Goal: Find specific page/section: Find specific page/section

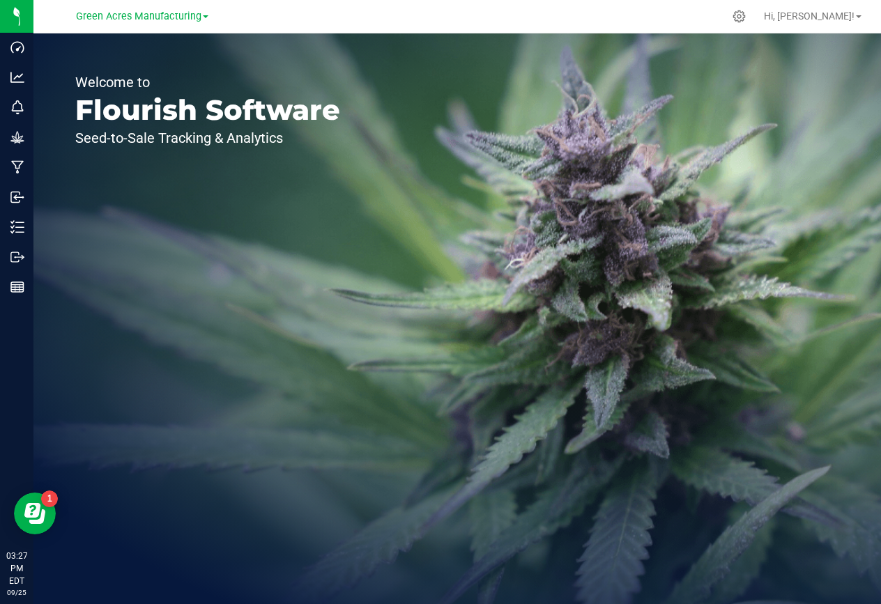
click at [111, 461] on div "Welcome to Flourish Software Seed-to-Sale Tracking & Analytics" at bounding box center [207, 318] width 348 height 571
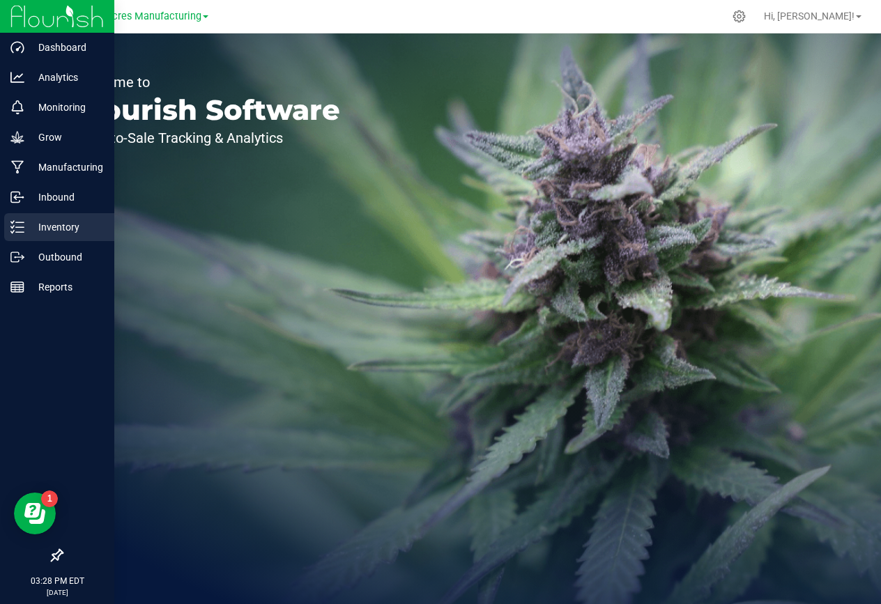
click at [59, 231] on p "Inventory" at bounding box center [66, 227] width 84 height 17
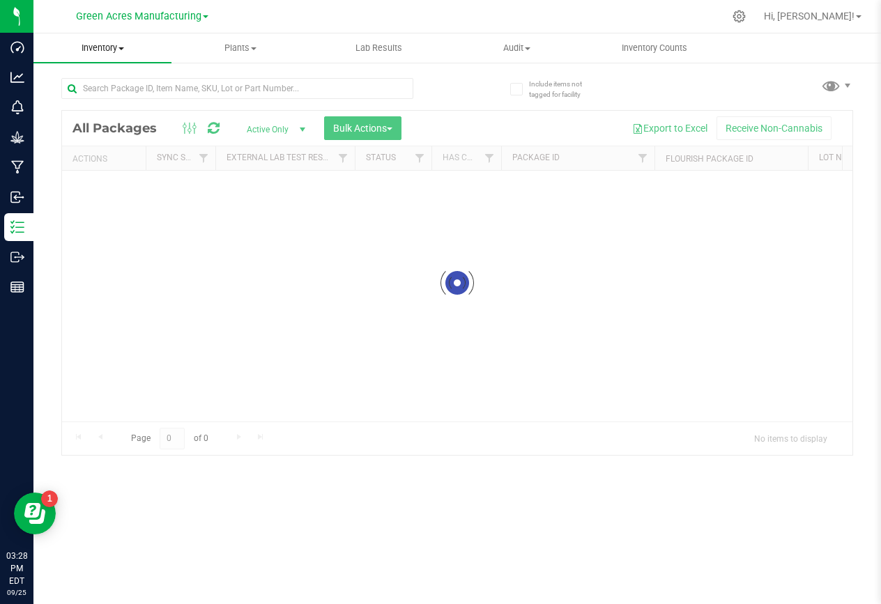
click at [125, 44] on span "Inventory" at bounding box center [102, 48] width 138 height 13
click at [109, 105] on span "All inventory" at bounding box center [80, 101] width 94 height 12
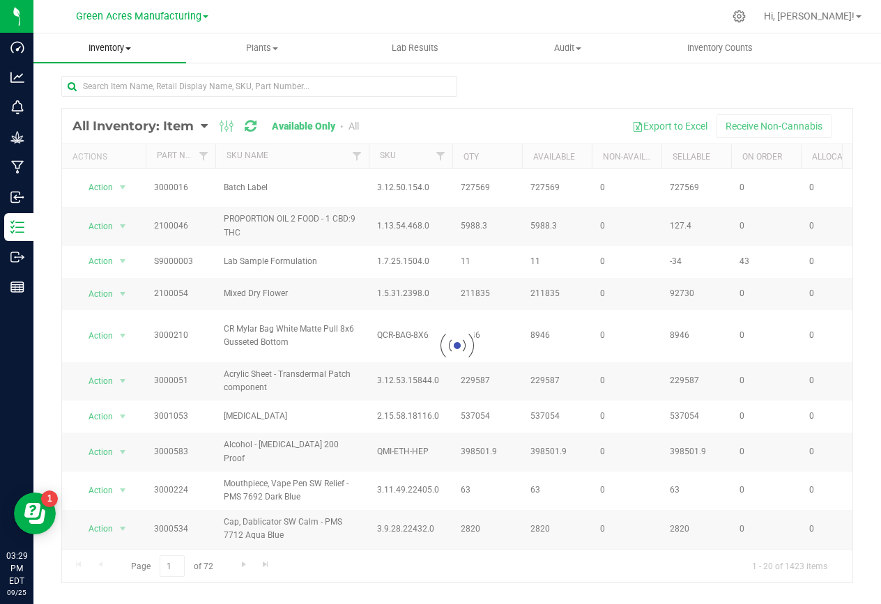
click at [128, 49] on span at bounding box center [128, 48] width 6 height 3
click at [106, 97] on span "All inventory" at bounding box center [80, 101] width 94 height 12
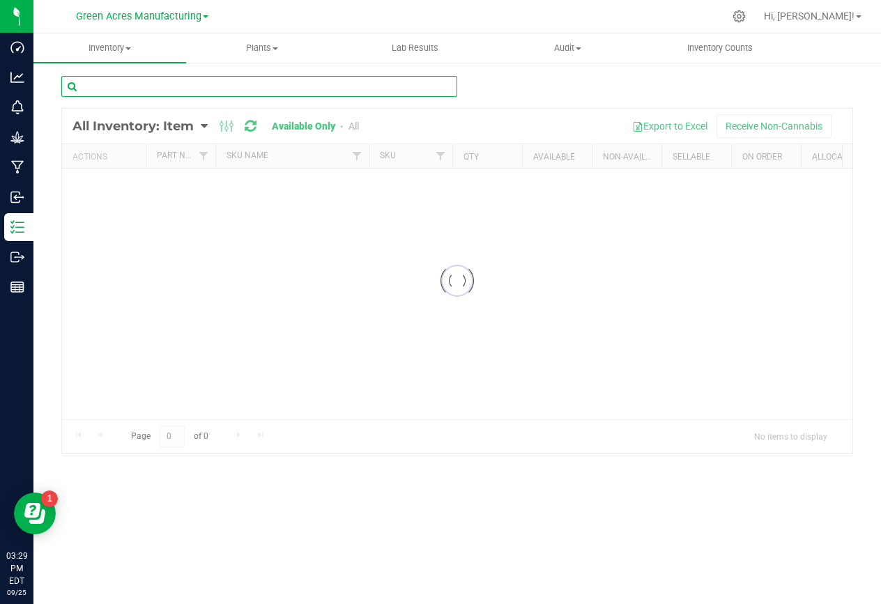
click at [146, 88] on input "text" at bounding box center [259, 86] width 396 height 21
paste input "FT - VAPE CART CDT DISTILLATE - 1G - GSS - HYB"
drag, startPoint x: 274, startPoint y: 88, endPoint x: 231, endPoint y: 90, distance: 42.6
click at [231, 90] on input "FT - VAPE CART CDT DISTILLATE - 1G - GSS - HYB" at bounding box center [259, 86] width 396 height 21
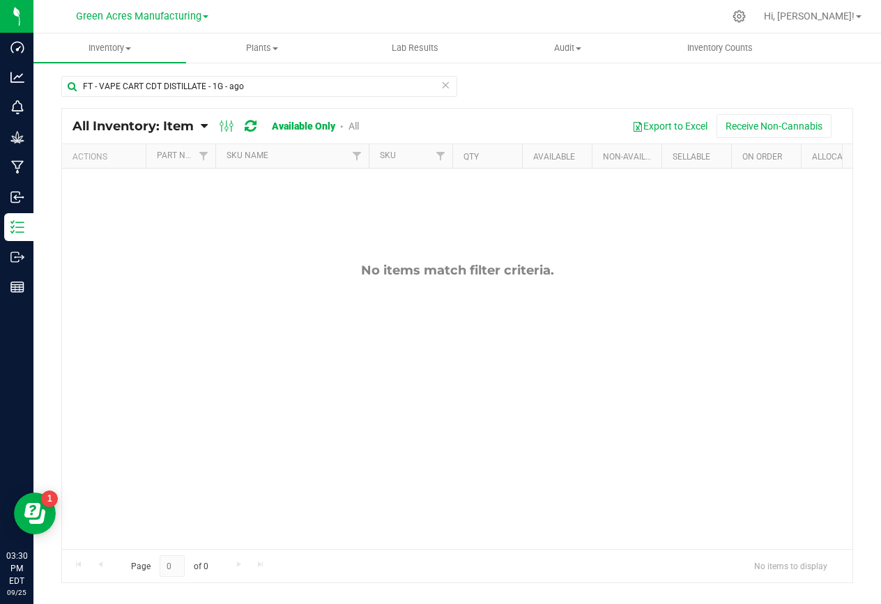
click at [354, 126] on link "All" at bounding box center [353, 126] width 10 height 11
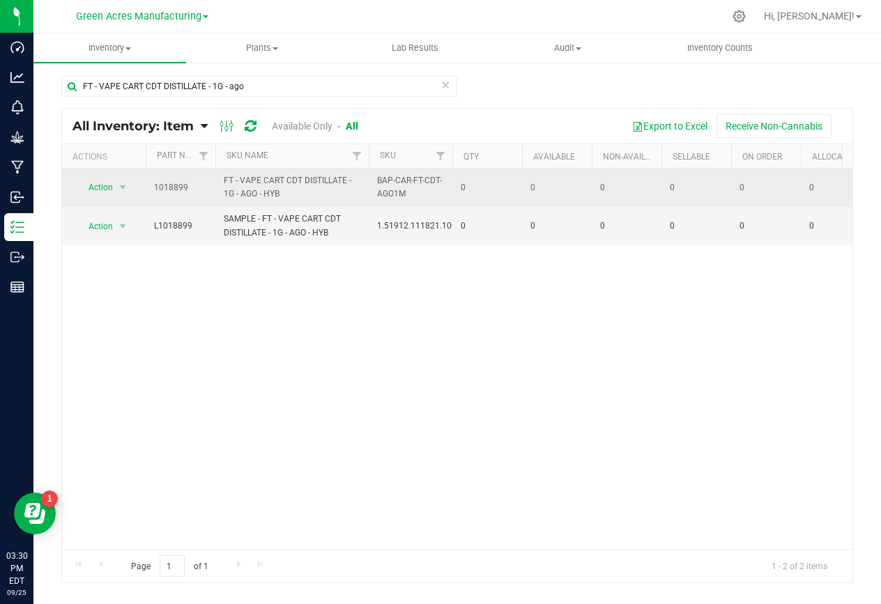
drag, startPoint x: 286, startPoint y: 195, endPoint x: 208, endPoint y: 178, distance: 79.8
copy tr "FT - VAPE CART CDT DISTILLATE - 1G - AGO - HYB"
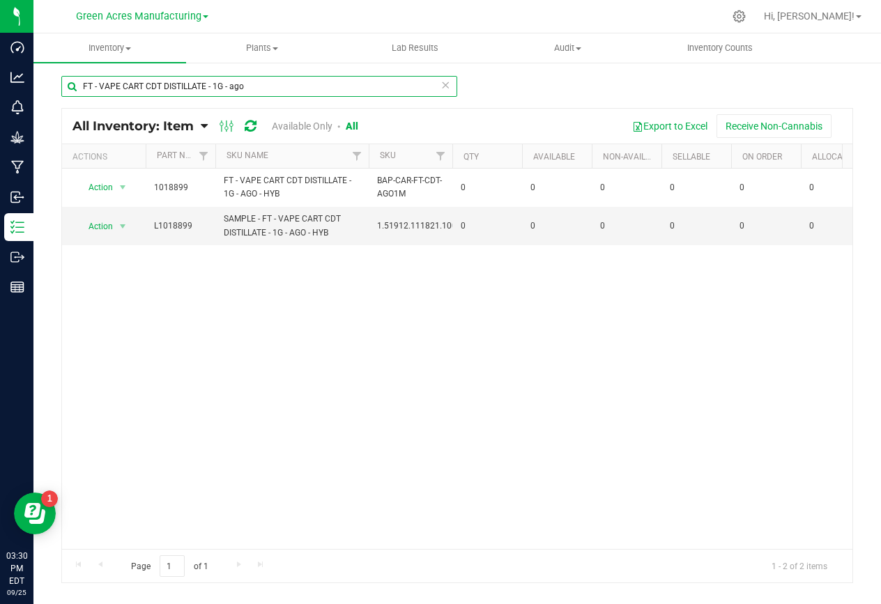
click at [267, 86] on input "FT - VAPE CART CDT DISTILLATE - 1G - ago" at bounding box center [259, 86] width 396 height 21
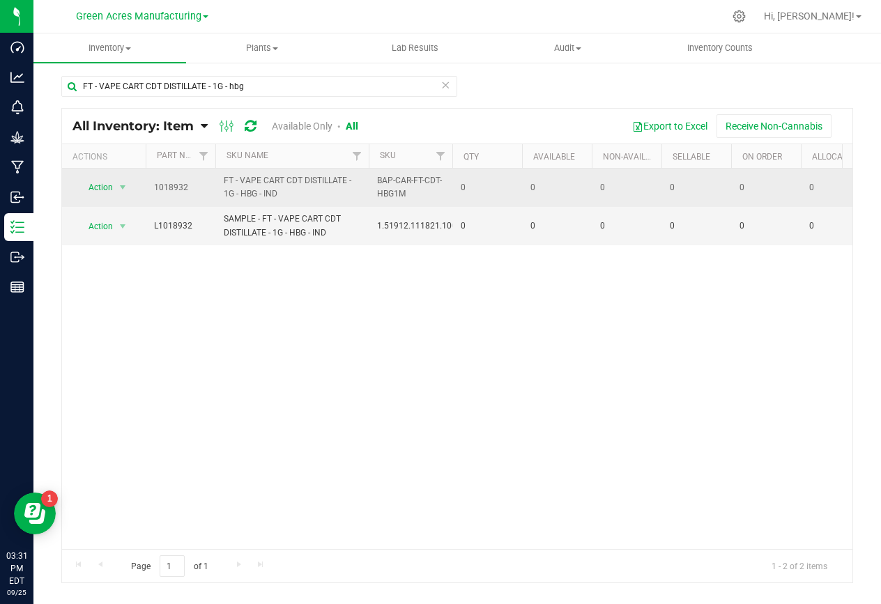
drag, startPoint x: 282, startPoint y: 192, endPoint x: 148, endPoint y: 190, distance: 134.5
copy tr "1018932 FT - VAPE CART CDT DISTILLATE - 1G - HBG - IND"
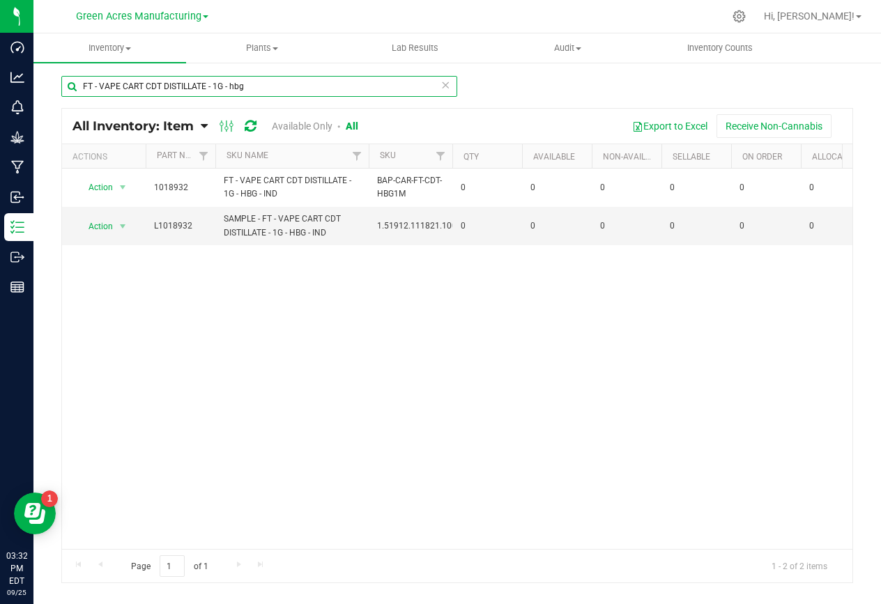
click at [251, 86] on input "FT - VAPE CART CDT DISTILLATE - 1G - hbg" at bounding box center [259, 86] width 396 height 21
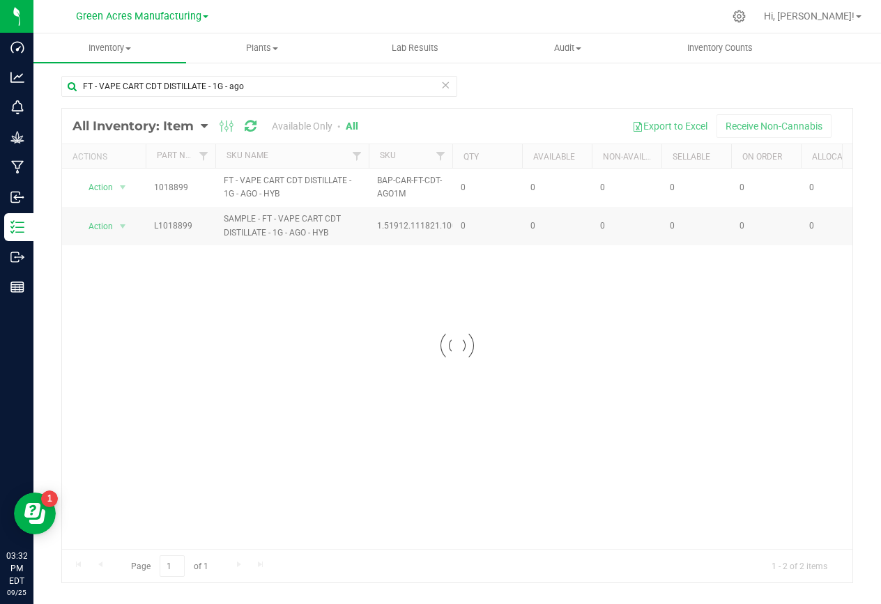
drag, startPoint x: 286, startPoint y: 192, endPoint x: 160, endPoint y: 181, distance: 126.6
click at [160, 181] on div at bounding box center [457, 346] width 790 height 474
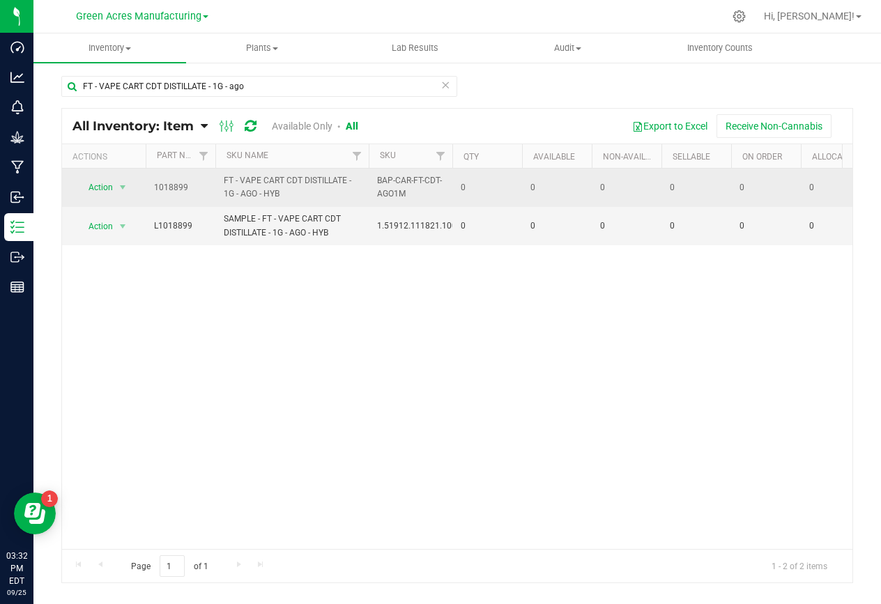
drag, startPoint x: 288, startPoint y: 192, endPoint x: 148, endPoint y: 185, distance: 139.6
copy tr "1018899 FT - VAPE CART CDT DISTILLATE - 1G - AGO - HYB"
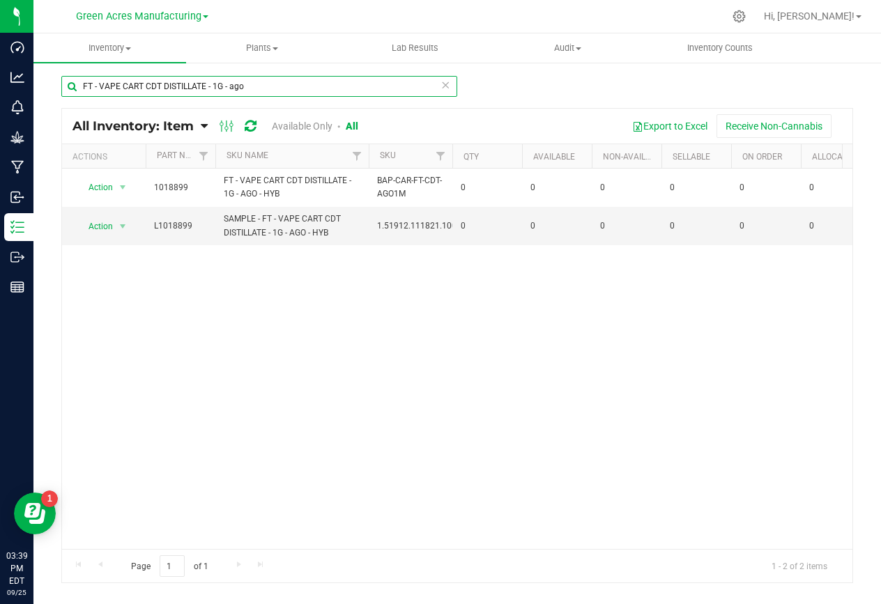
drag, startPoint x: 253, startPoint y: 81, endPoint x: 80, endPoint y: 86, distance: 172.9
click at [80, 86] on input "FT - VAPE CART CDT DISTILLATE - 1G - ago" at bounding box center [259, 86] width 396 height 21
paste input "2G - LMZ - HYB"
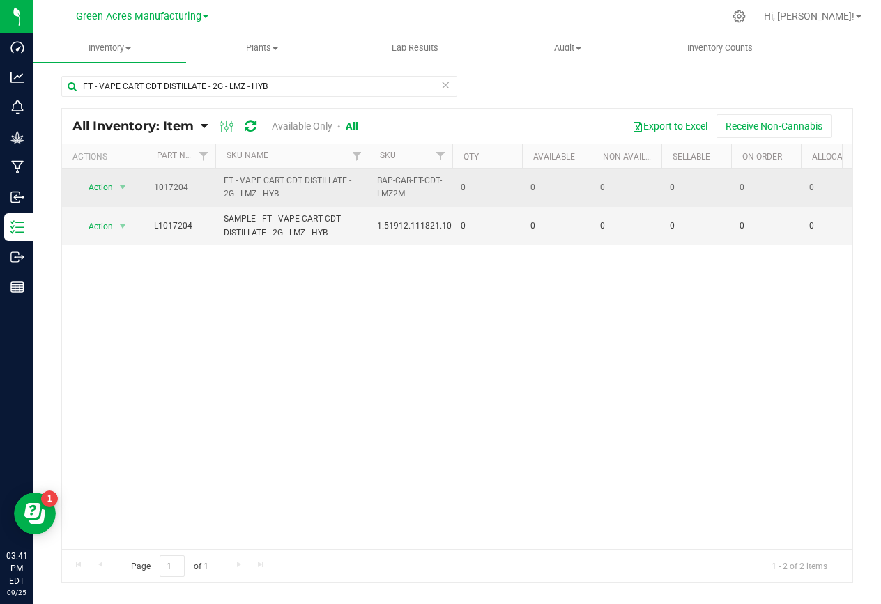
drag, startPoint x: 339, startPoint y: 278, endPoint x: 322, endPoint y: 201, distance: 79.1
click at [339, 278] on div "Action Action Global inventory View packages 1017204 FT - VAPE CART CDT DISTILL…" at bounding box center [457, 359] width 790 height 381
drag, startPoint x: 293, startPoint y: 197, endPoint x: 161, endPoint y: 177, distance: 133.2
copy tr "1017204 FT - VAPE CART CDT DISTILLATE - 2G - LMZ - HYB"
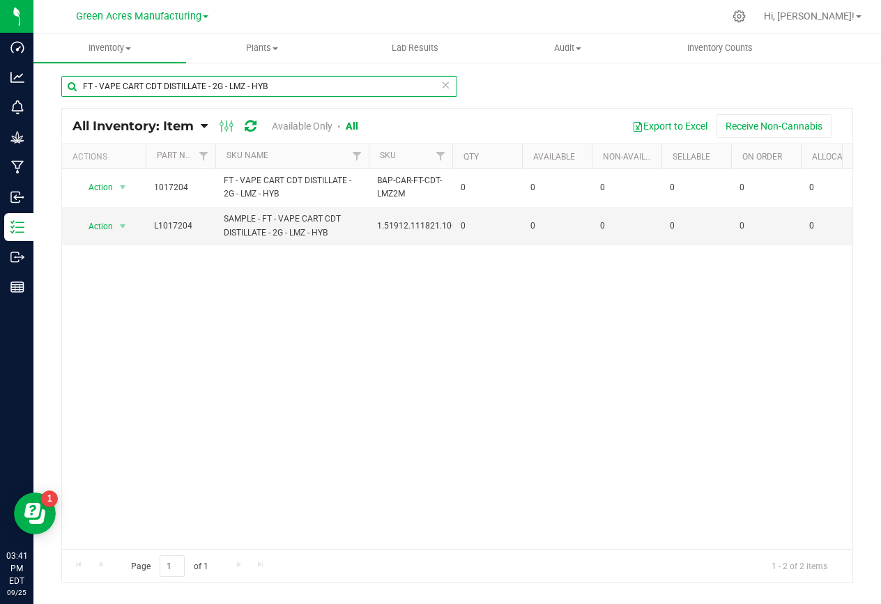
drag, startPoint x: 275, startPoint y: 81, endPoint x: 231, endPoint y: 84, distance: 44.7
click at [231, 84] on input "FT - VAPE CART CDT DISTILLATE - 2G - LMZ - HYB" at bounding box center [259, 86] width 396 height 21
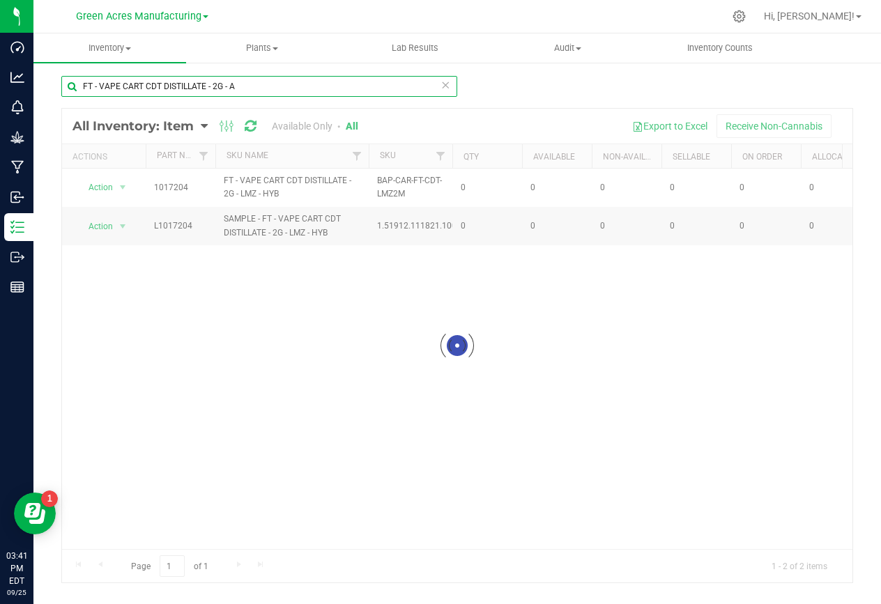
click at [261, 87] on input "FT - VAPE CART CDT DISTILLATE - 2G - A" at bounding box center [259, 86] width 396 height 21
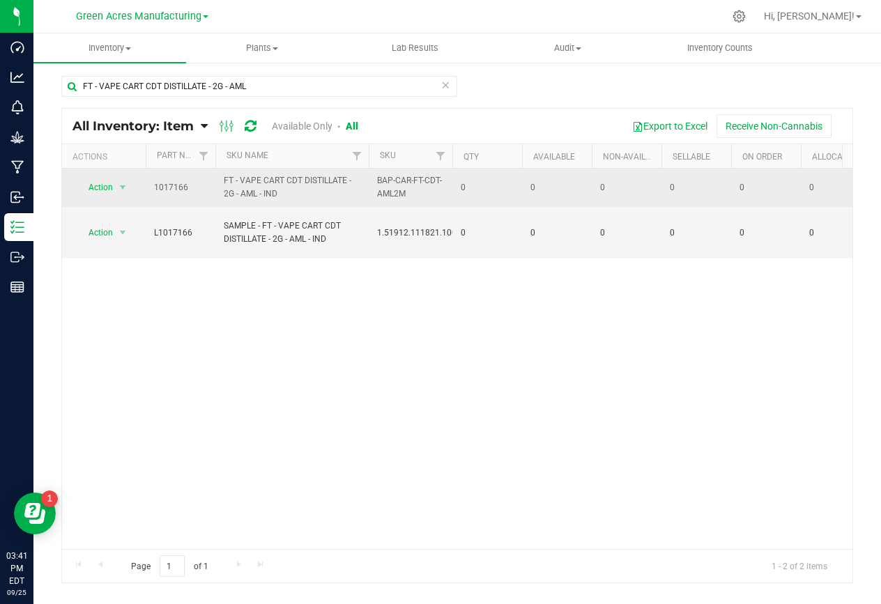
drag, startPoint x: 282, startPoint y: 192, endPoint x: 155, endPoint y: 189, distance: 127.6
copy tr "1017166 FT - VAPE CART CDT DISTILLATE - 2G - AML - IND"
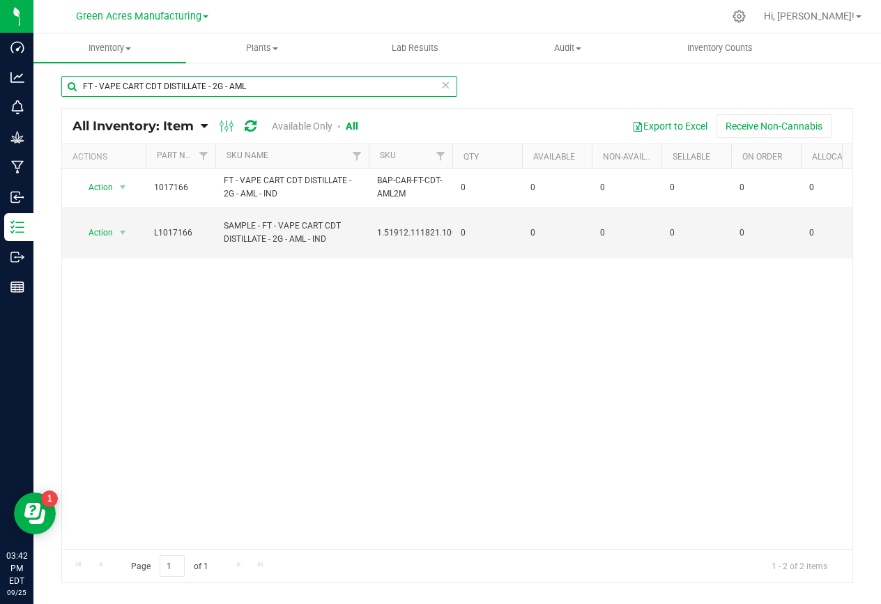
click at [265, 88] on input "FT - VAPE CART CDT DISTILLATE - 2G - AML" at bounding box center [259, 86] width 396 height 21
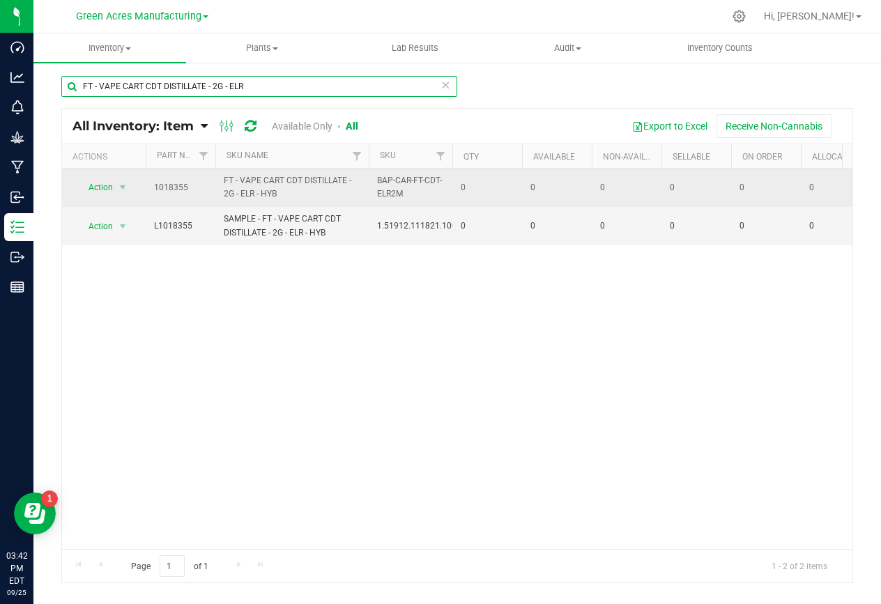
type input "FT - VAPE CART CDT DISTILLATE - 2G - ELR"
drag, startPoint x: 283, startPoint y: 192, endPoint x: 146, endPoint y: 183, distance: 136.9
copy tr "1018355 FT - VAPE CART CDT DISTILLATE - 2G - ELR - HYB"
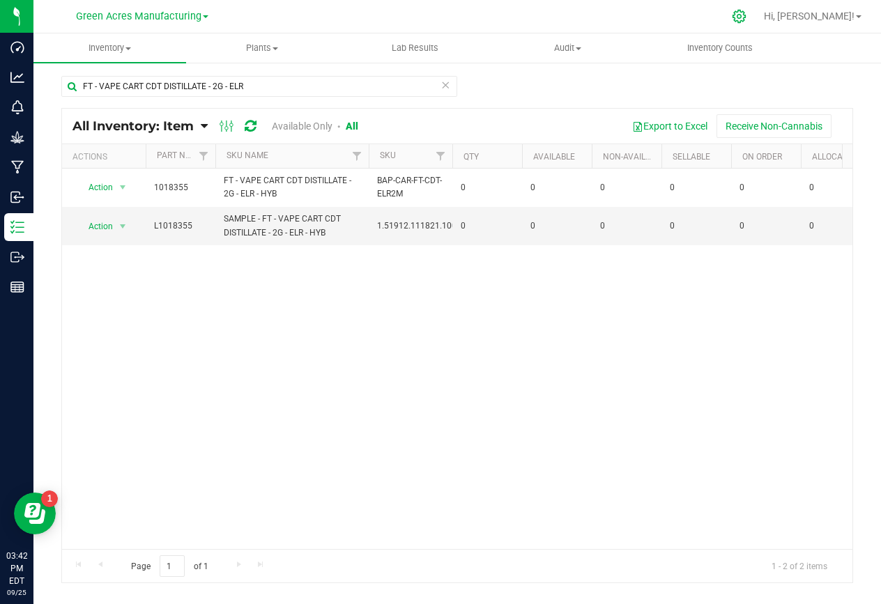
click at [746, 17] on icon at bounding box center [739, 16] width 15 height 15
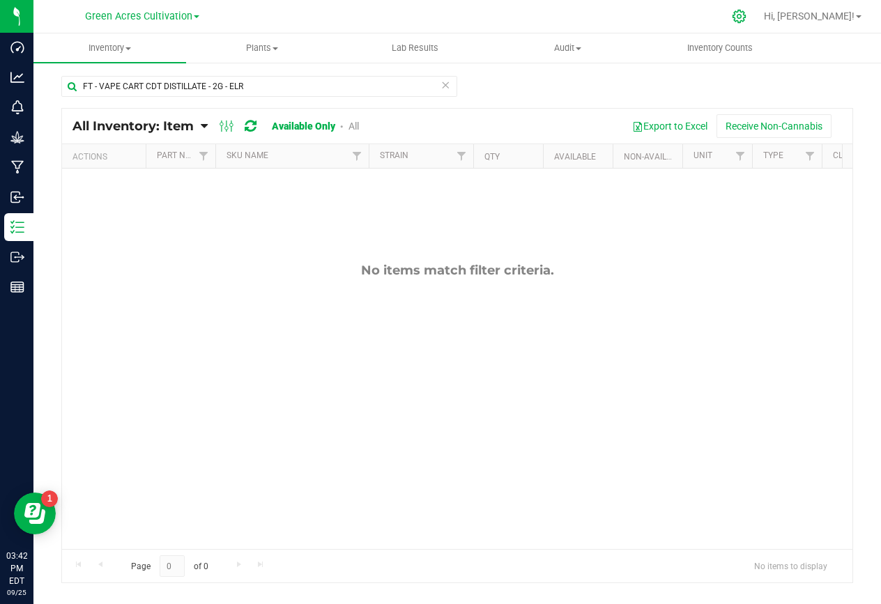
click at [746, 15] on icon at bounding box center [739, 16] width 15 height 15
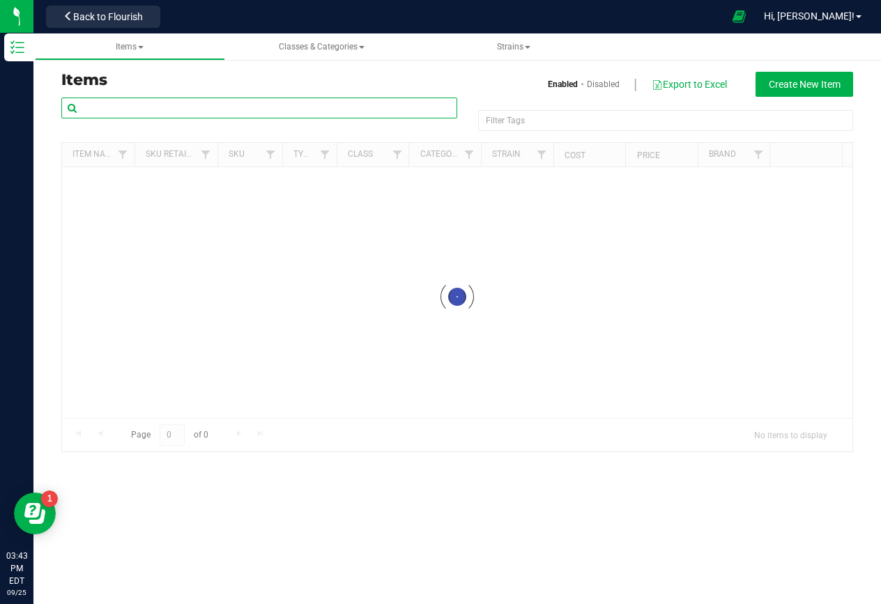
paste input "1018355 FT - VAPE CART CDT DISTILLATE - 2G - ELR - HYB"
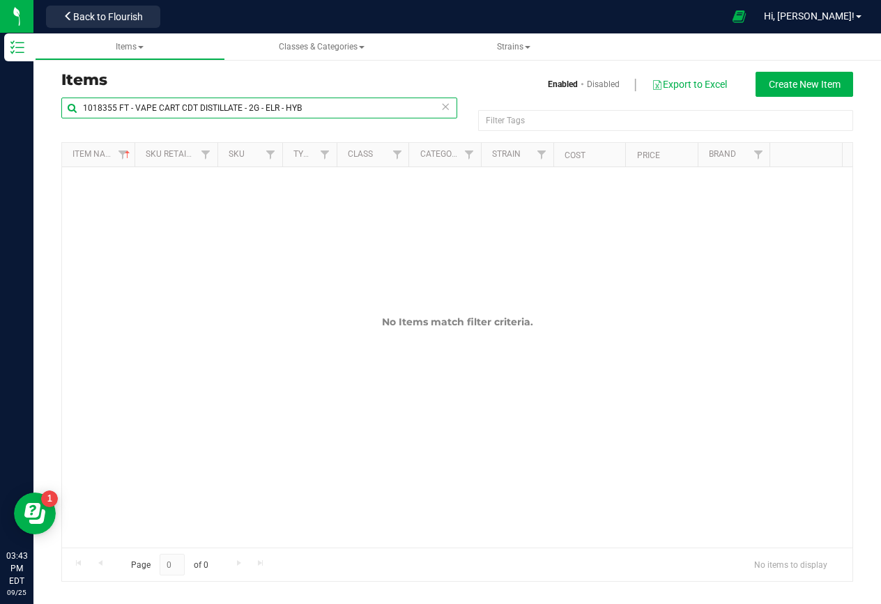
drag, startPoint x: 119, startPoint y: 107, endPoint x: 65, endPoint y: 107, distance: 54.4
click at [65, 107] on input "1018355 FT - VAPE CART CDT DISTILLATE - 2G - ELR - HYB" at bounding box center [259, 108] width 396 height 21
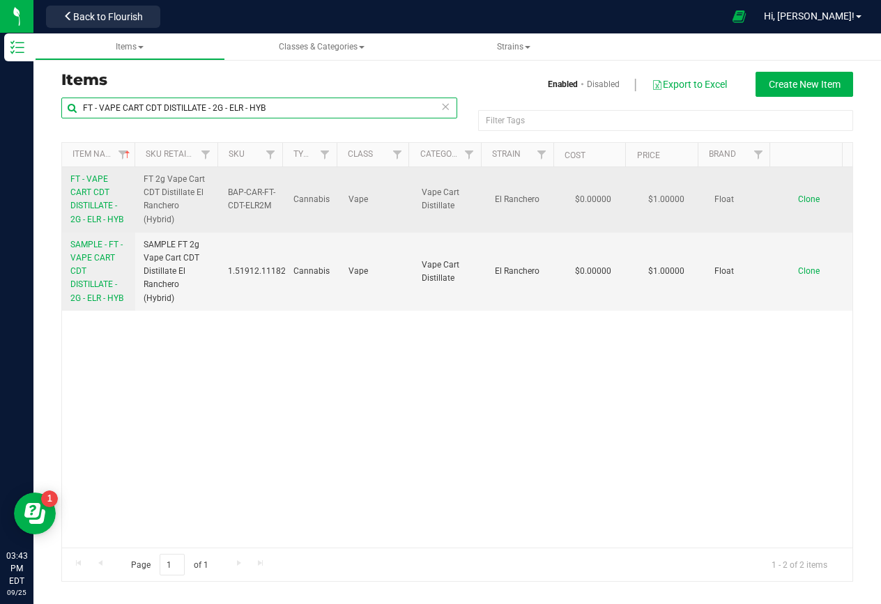
type input "FT - VAPE CART CDT DISTILLATE - 2G - ELR - HYB"
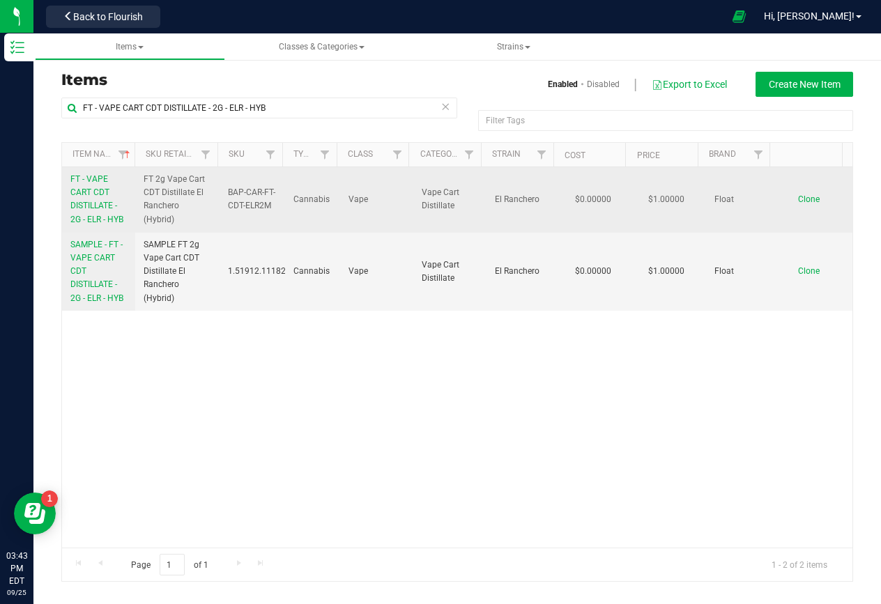
click at [94, 195] on span "FT - VAPE CART CDT DISTILLATE - 2G - ELR - HYB" at bounding box center [96, 199] width 53 height 50
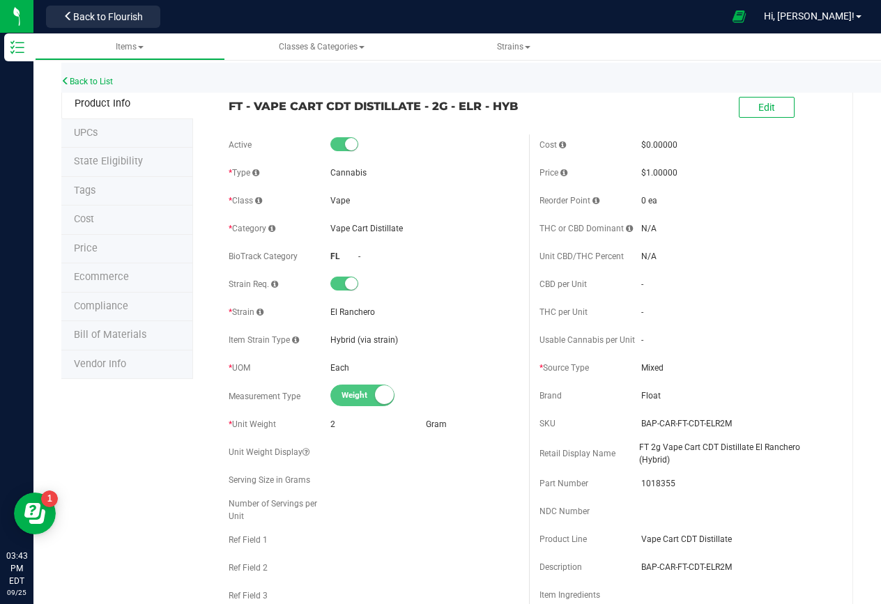
click at [106, 330] on span "Bill of Materials" at bounding box center [110, 335] width 72 height 12
